Goal: Find specific page/section: Find specific page/section

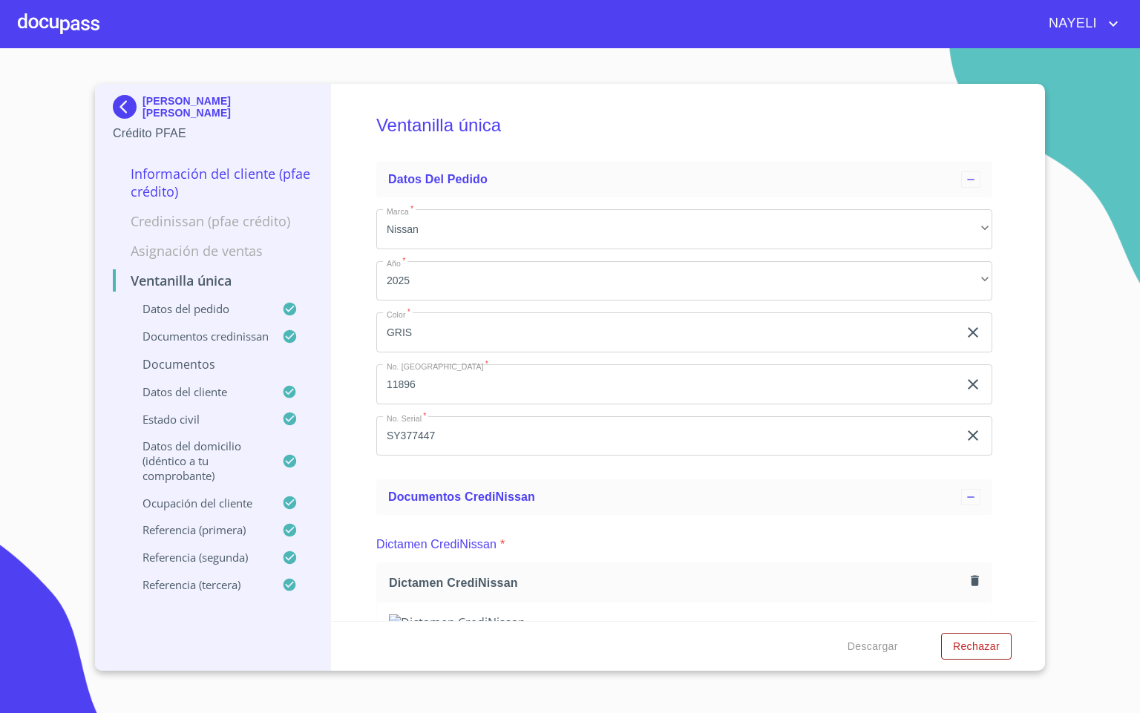
scroll to position [4893, 0]
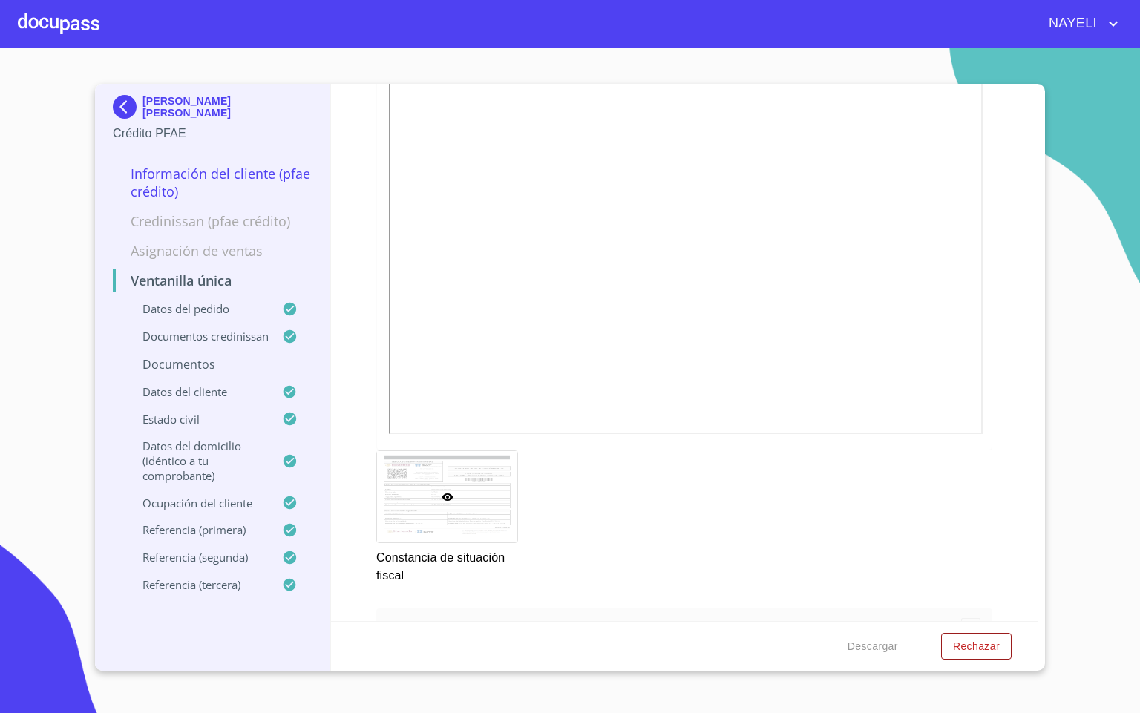
click at [32, 22] on div at bounding box center [59, 23] width 82 height 47
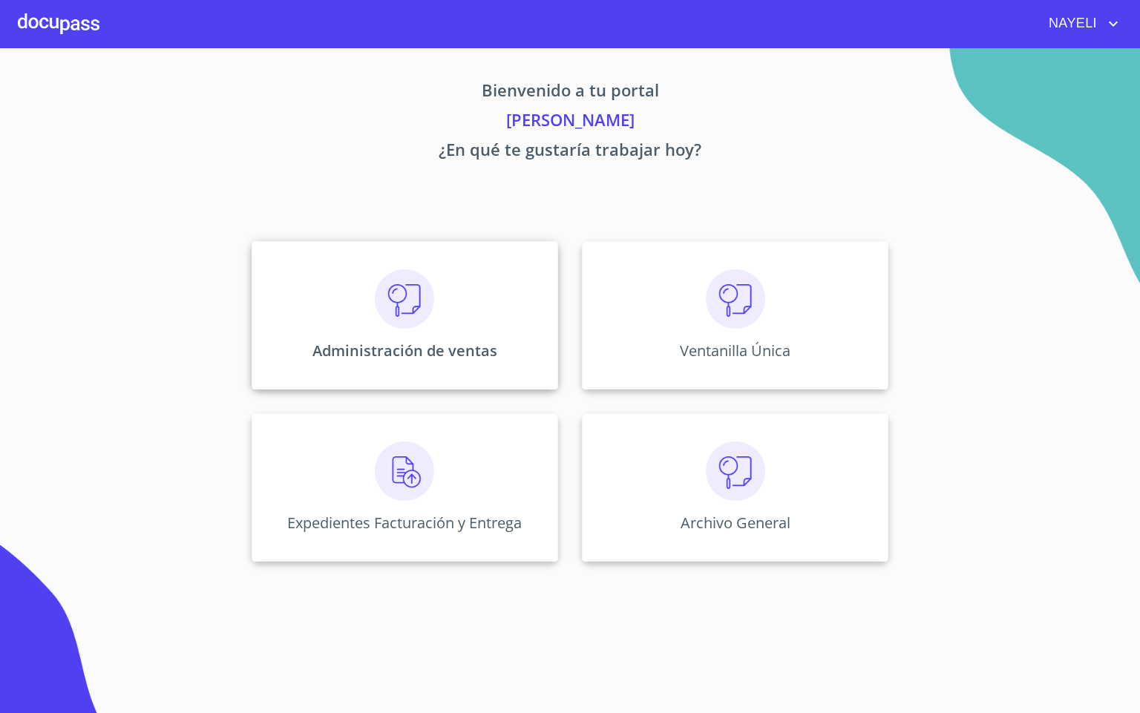
click at [406, 295] on img at bounding box center [404, 298] width 59 height 59
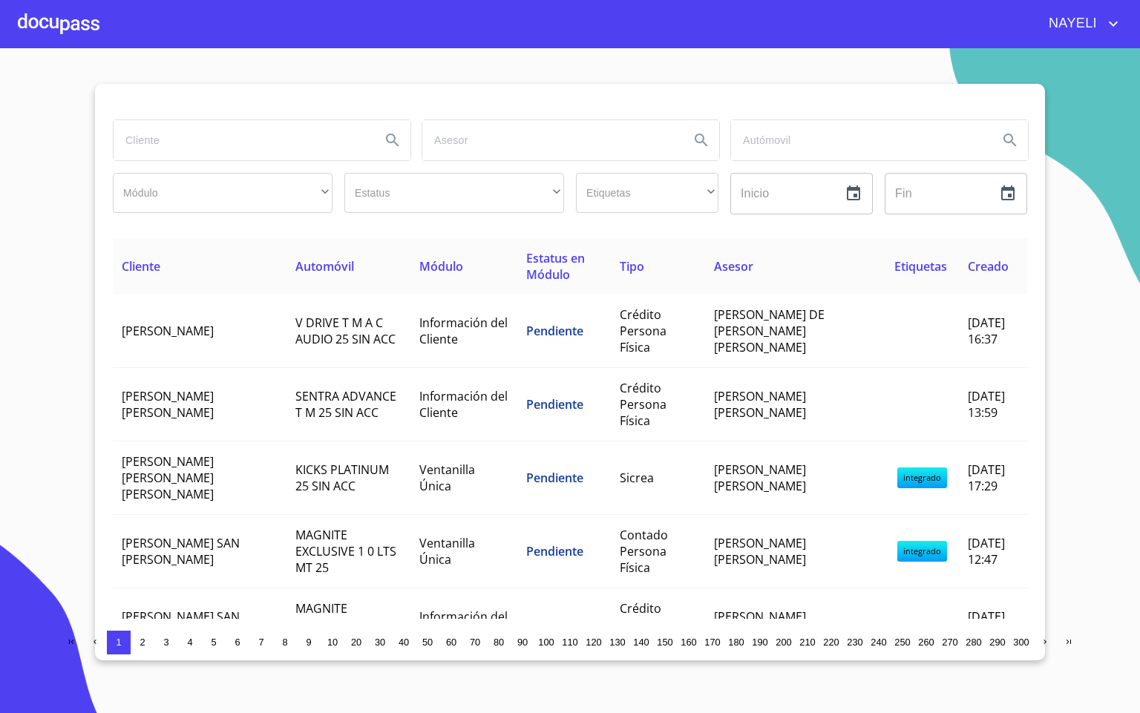
click at [303, 141] on input "search" at bounding box center [241, 140] width 255 height 40
type input "[PERSON_NAME]"
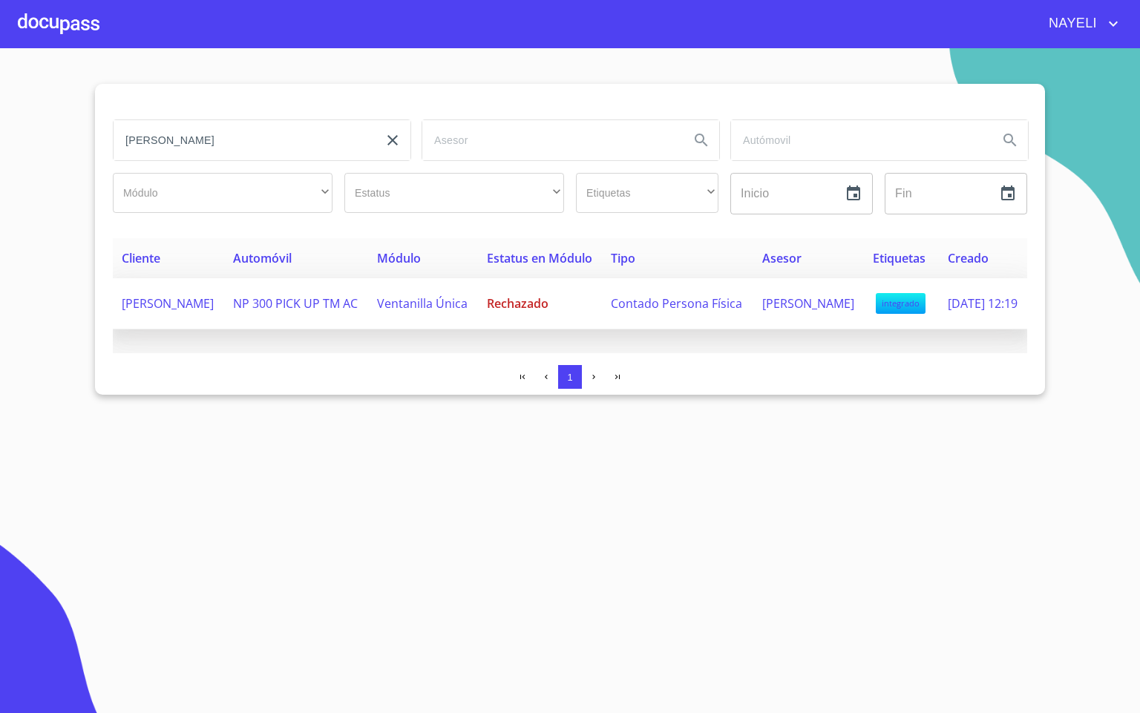
click at [224, 316] on td "[PERSON_NAME]" at bounding box center [168, 303] width 111 height 51
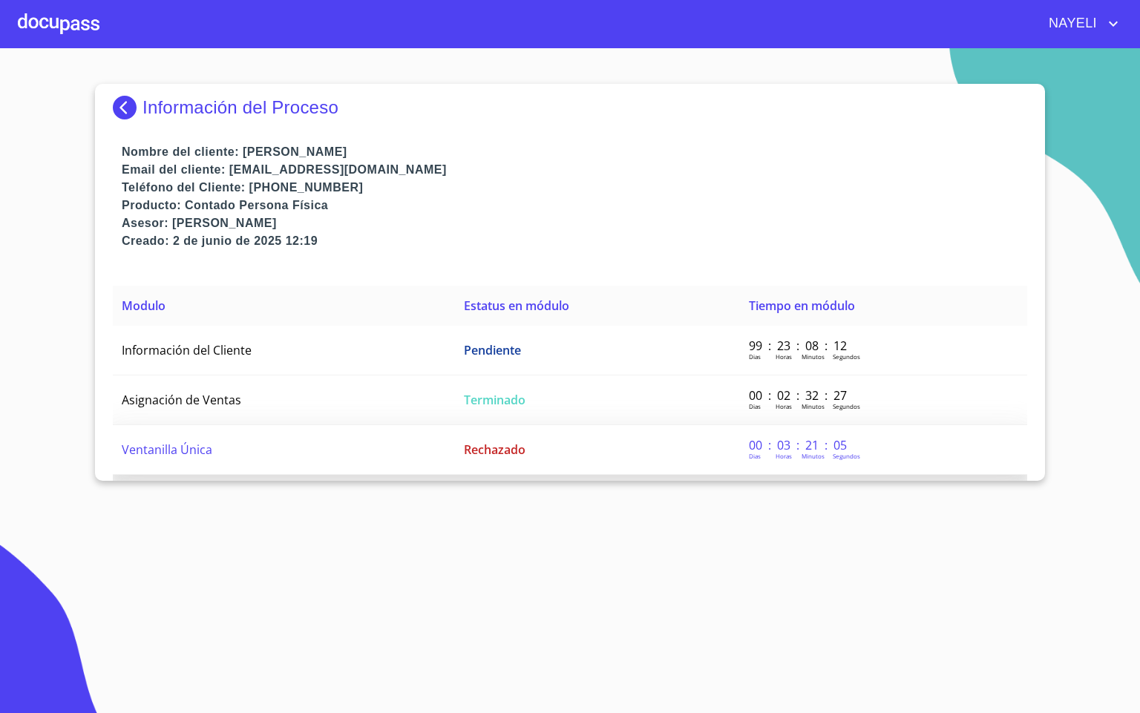
click at [312, 437] on td "Ventanilla Única" at bounding box center [284, 450] width 342 height 50
